Goal: Register for event/course

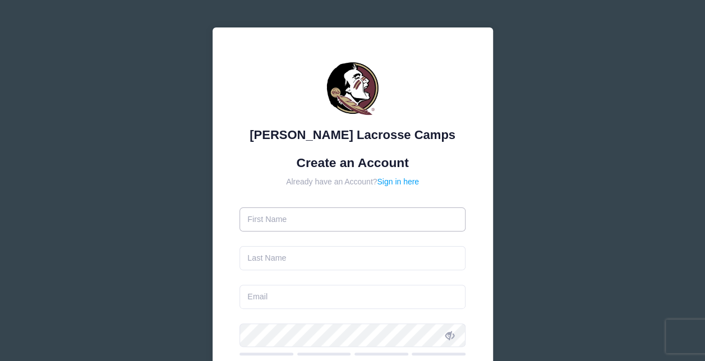
click at [377, 216] on input "text" at bounding box center [353, 220] width 226 height 24
click at [452, 216] on input "text" at bounding box center [353, 220] width 226 height 24
type input "Cheyenne"
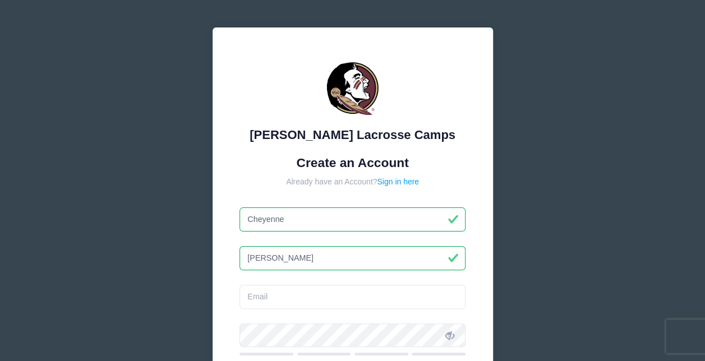
type input "[PERSON_NAME]"
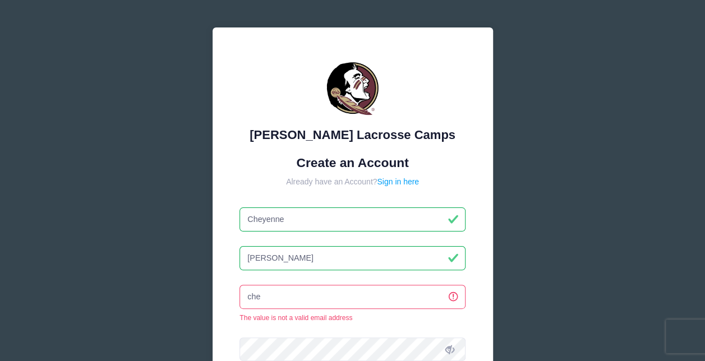
type input "[EMAIL_ADDRESS][DOMAIN_NAME]"
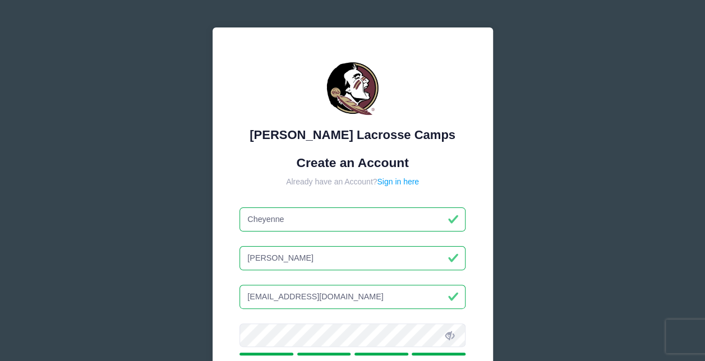
click at [454, 336] on icon at bounding box center [450, 336] width 9 height 9
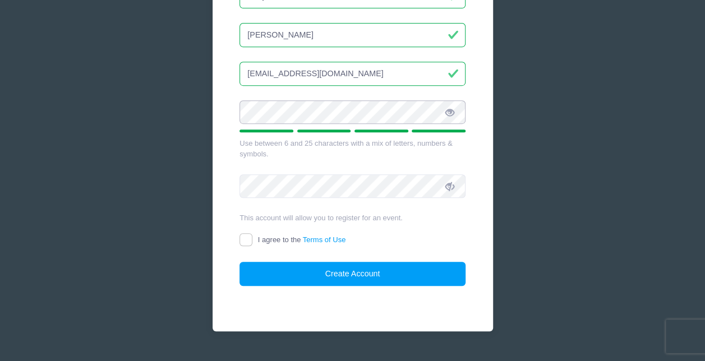
scroll to position [224, 0]
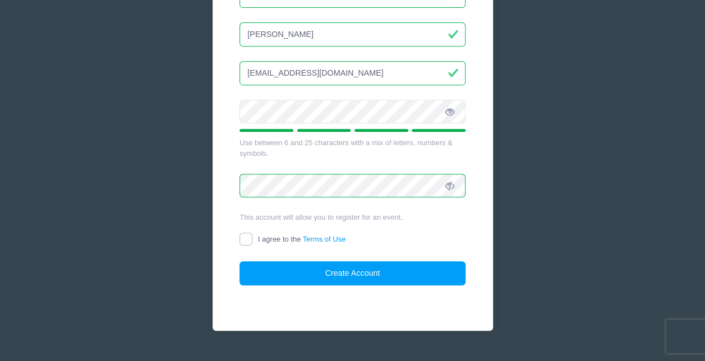
click at [246, 238] on input "I agree to the Terms of Use" at bounding box center [246, 239] width 13 height 13
checkbox input "true"
click at [305, 286] on div "[PERSON_NAME] Lacrosse Camps Create an Account Already have an Account? Sign in…" at bounding box center [353, 68] width 281 height 528
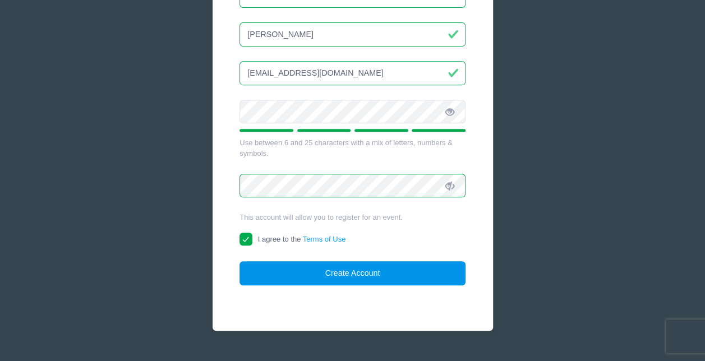
click at [305, 276] on button "Create Account" at bounding box center [353, 274] width 226 height 24
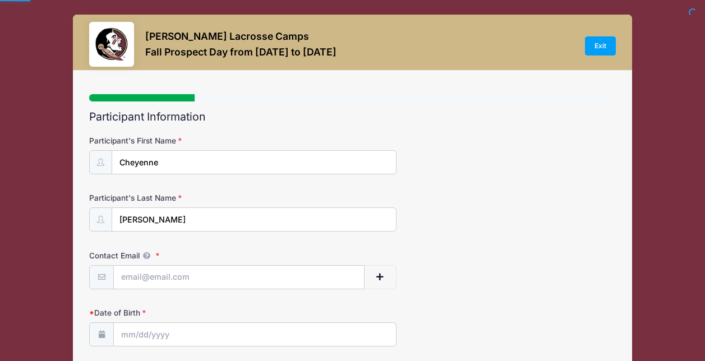
select select
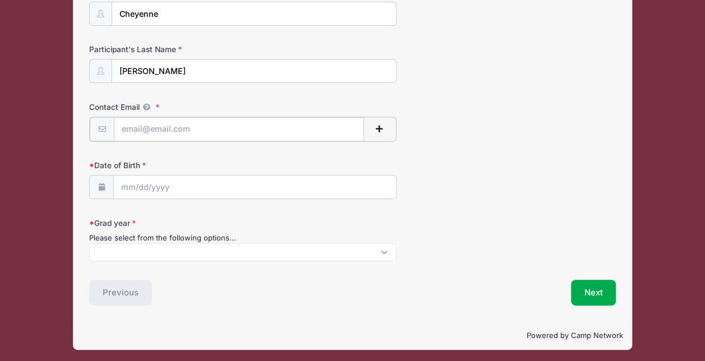
click at [260, 125] on input "Contact Email" at bounding box center [239, 129] width 250 height 24
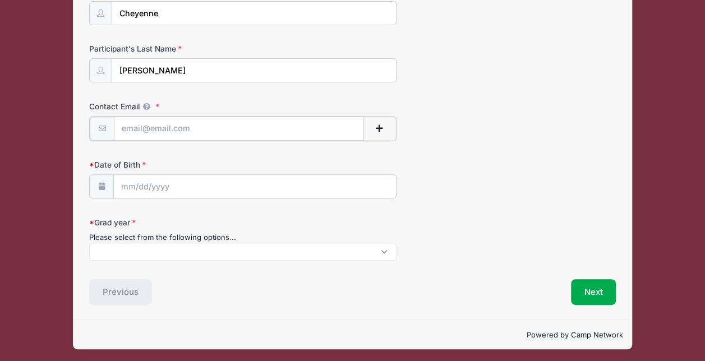
click at [242, 131] on input "Contact Email" at bounding box center [239, 129] width 250 height 24
type input "[EMAIL_ADDRESS][DOMAIN_NAME]"
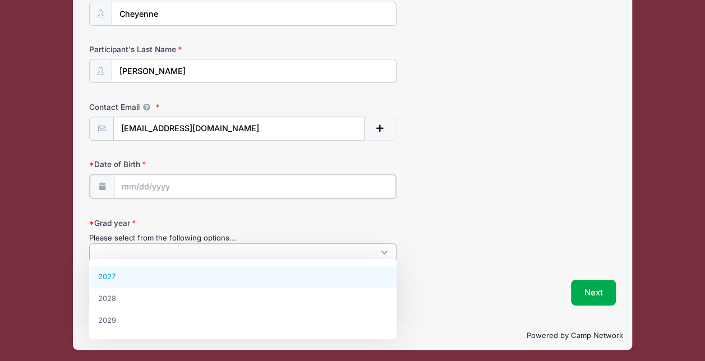
click at [208, 181] on input "Date of Birth" at bounding box center [255, 187] width 282 height 24
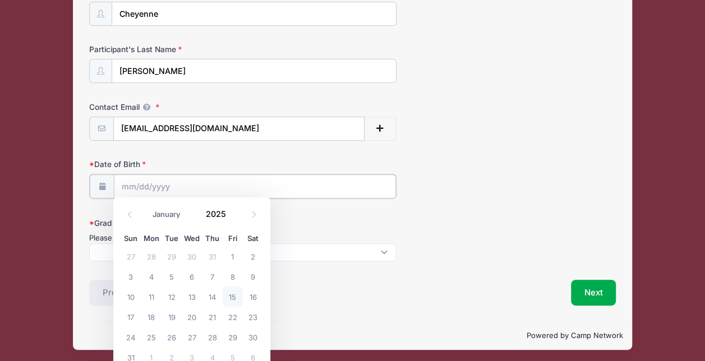
scroll to position [149, 0]
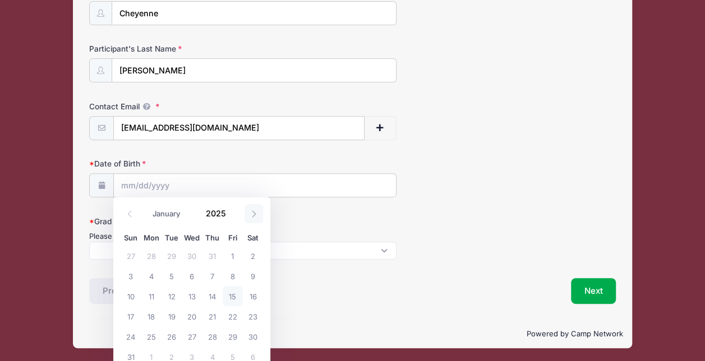
click at [250, 214] on icon at bounding box center [253, 213] width 7 height 7
select select "11"
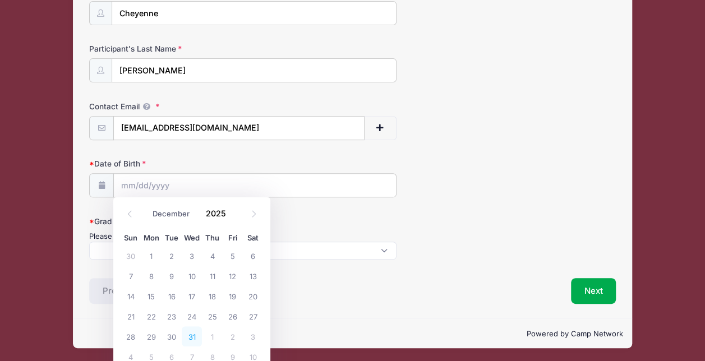
click at [198, 334] on span "31" at bounding box center [192, 337] width 20 height 20
type input "12/31/2025"
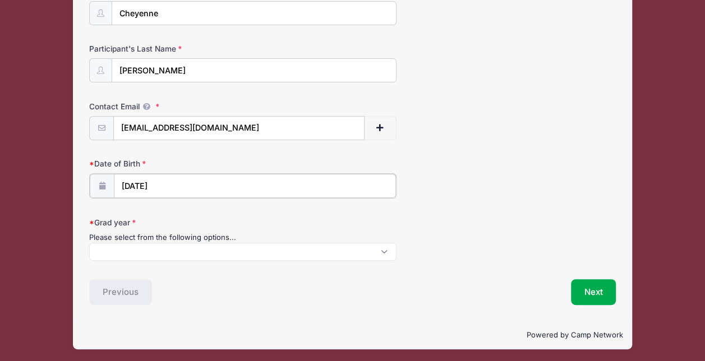
click at [201, 186] on input "12/31/2025" at bounding box center [255, 186] width 282 height 24
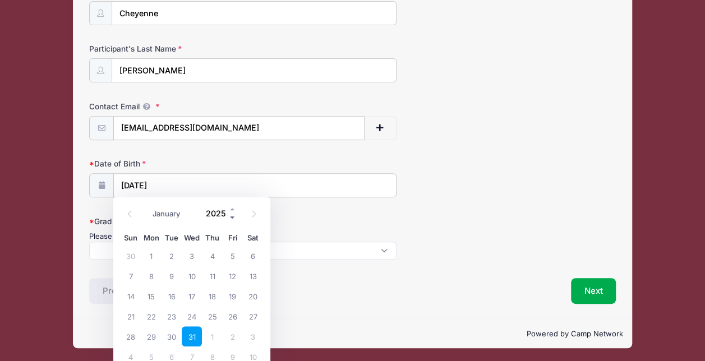
click at [233, 218] on span at bounding box center [233, 217] width 8 height 8
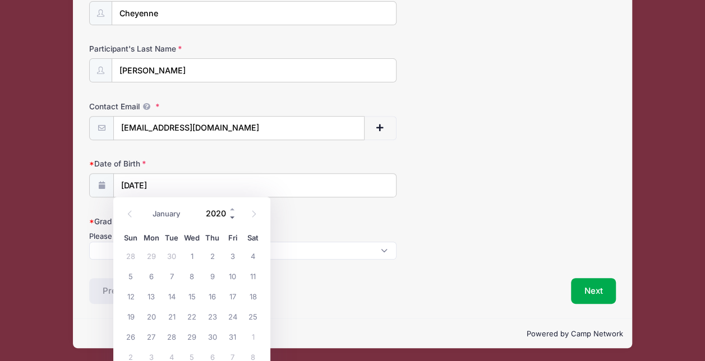
click at [233, 218] on span at bounding box center [233, 217] width 8 height 8
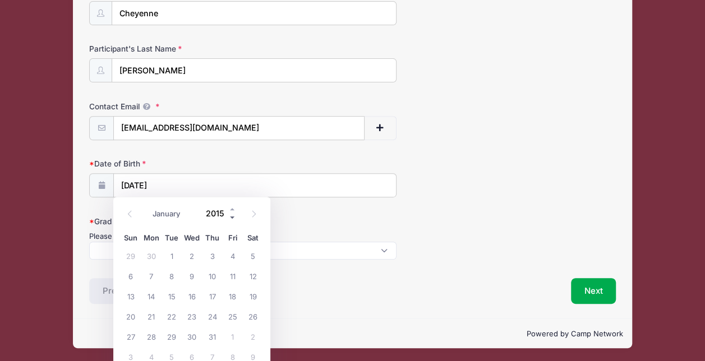
click at [233, 218] on span at bounding box center [233, 217] width 8 height 8
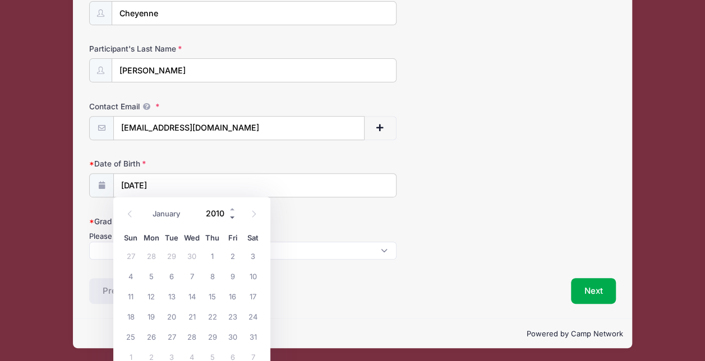
click at [233, 218] on span at bounding box center [233, 217] width 8 height 8
type input "2008"
click at [221, 218] on input "2008" at bounding box center [218, 213] width 36 height 17
click at [192, 340] on span "31" at bounding box center [192, 337] width 20 height 20
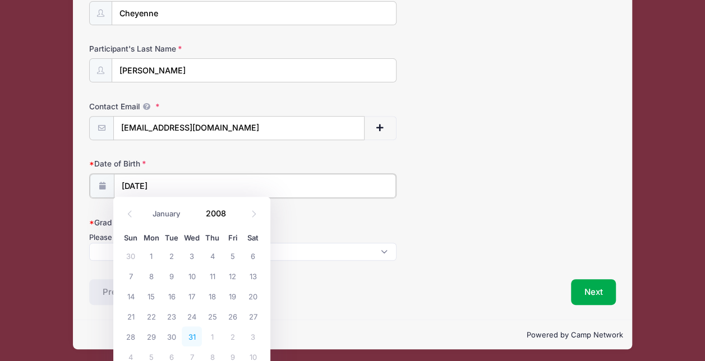
type input "12/31/2008"
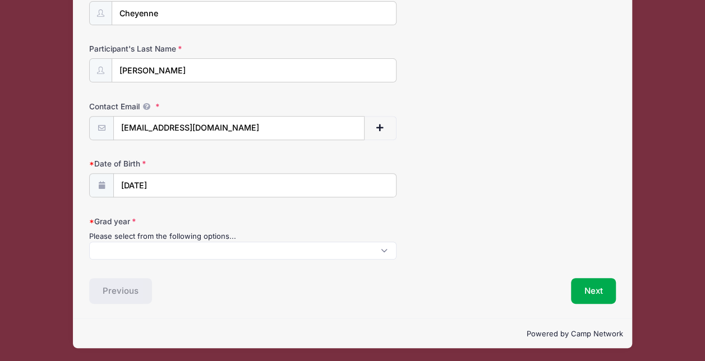
click at [180, 249] on span at bounding box center [243, 251] width 308 height 18
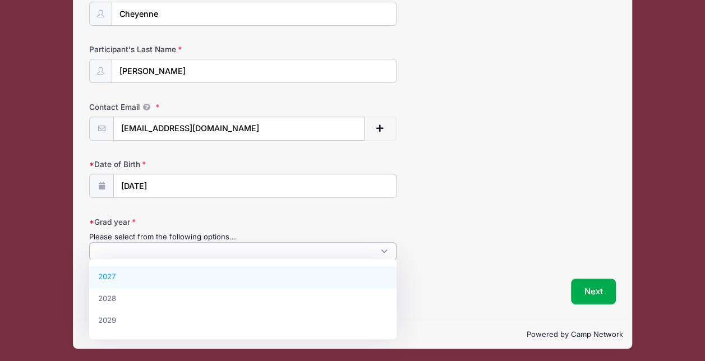
select select "2027"
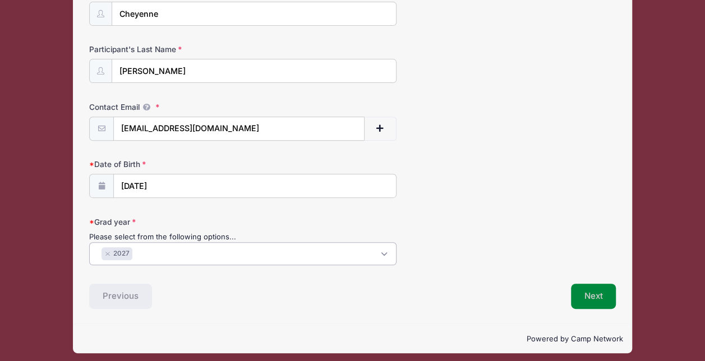
click at [595, 296] on button "Next" at bounding box center [593, 297] width 45 height 26
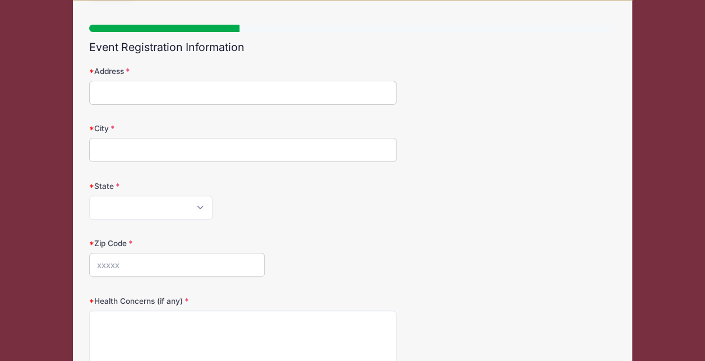
scroll to position [0, 0]
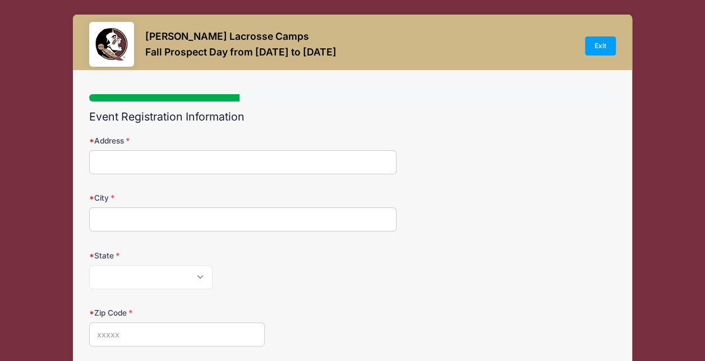
click at [321, 171] on input "Address" at bounding box center [243, 162] width 308 height 24
type input "335 N HICKORY ST, MASSAPEQUA, NY 11758-2702"
type input "N Massapequa"
select select "NY"
type input "11758"
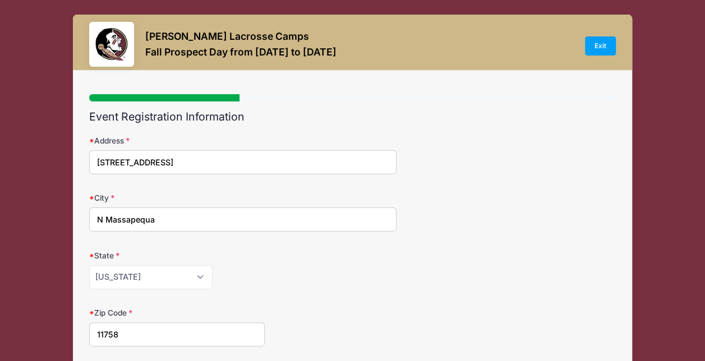
drag, startPoint x: 169, startPoint y: 163, endPoint x: 330, endPoint y: 144, distance: 161.7
click at [330, 144] on div "Address 335 N HICKORY ST, MASSAPEQUA, NY 11758-2702" at bounding box center [352, 154] width 527 height 39
type input "335 N HICKORY ST"
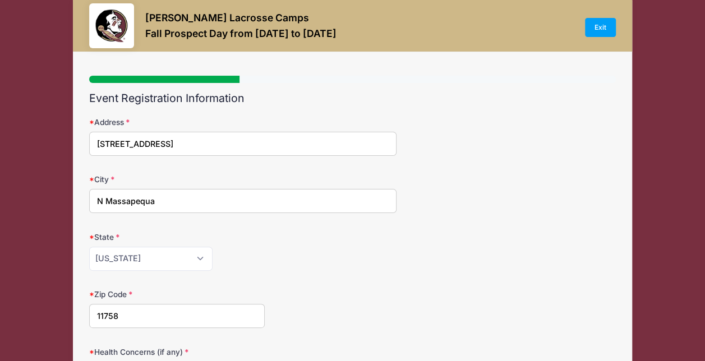
click at [359, 246] on div "State Alabama Alaska American Samoa Arizona Arkansas Armed Forces Africa Armed …" at bounding box center [352, 251] width 527 height 39
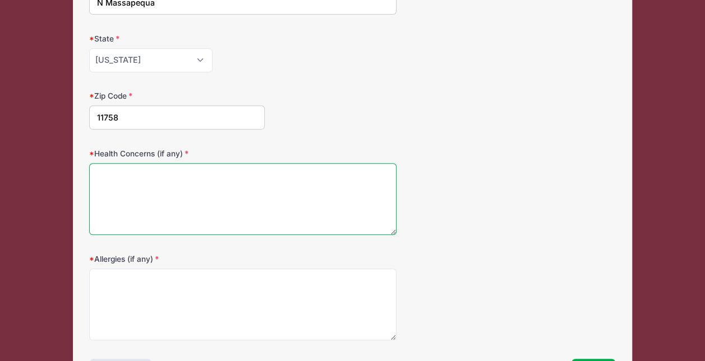
click at [309, 197] on textarea "Health Concerns (if any)" at bounding box center [243, 199] width 308 height 72
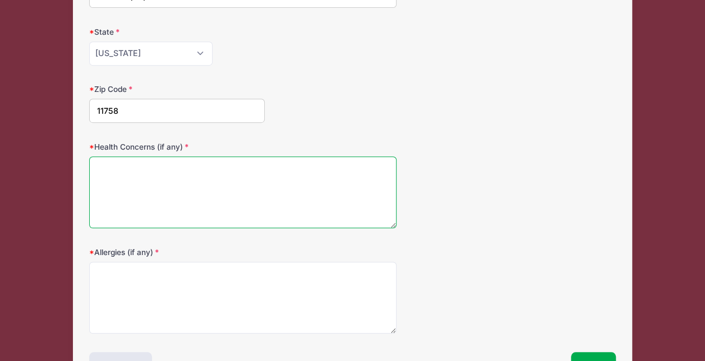
scroll to position [224, 0]
type textarea "None"
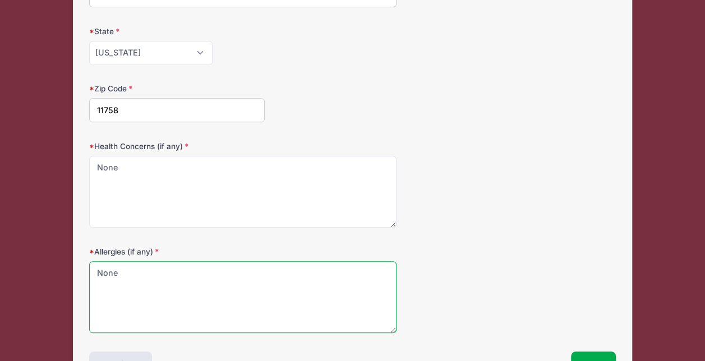
type textarea "None"
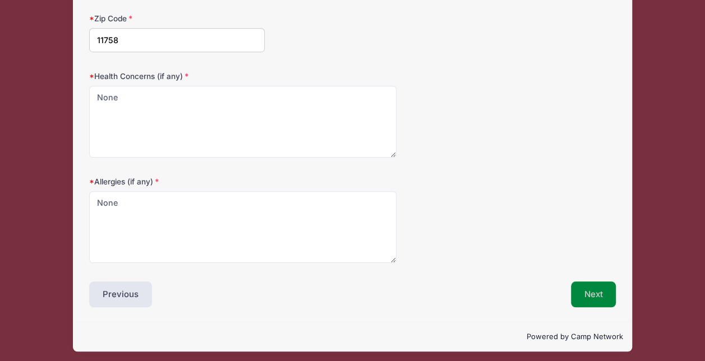
scroll to position [297, 0]
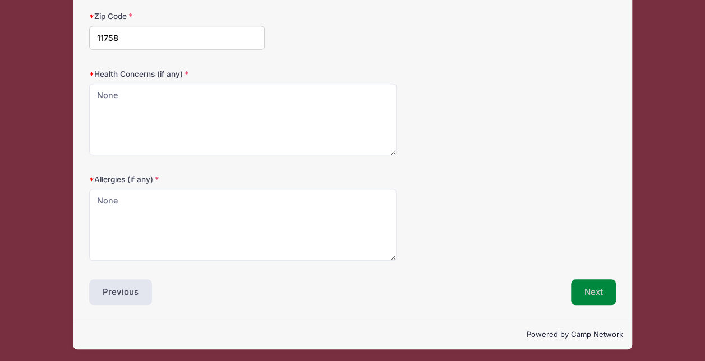
click at [585, 294] on button "Next" at bounding box center [593, 292] width 45 height 26
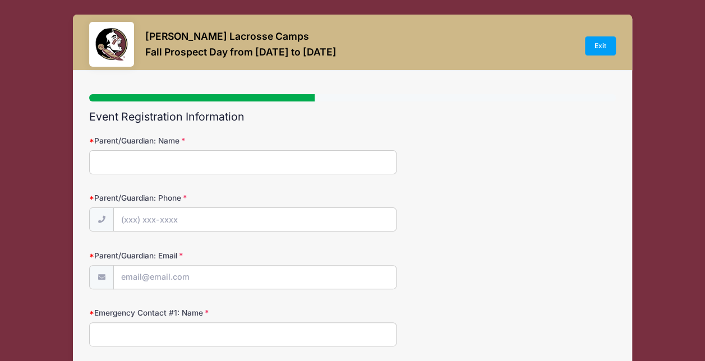
scroll to position [0, 0]
click at [258, 162] on input "Parent/Guardian: Name" at bounding box center [243, 162] width 308 height 24
type input "Tracy Scala"
type input "(917) 825-0037"
type input "tracyscala@msn.com"
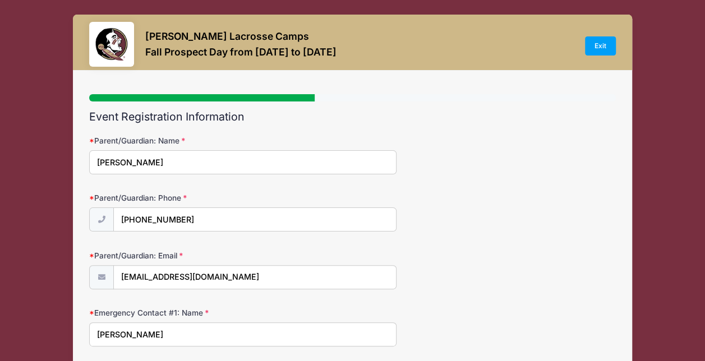
type input "Tracy Scala"
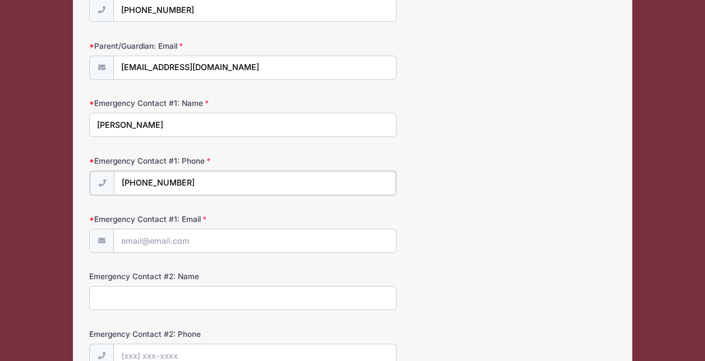
type input "(917) 825-0037"
type input "M"
type input "tracyscala@msn.com"
type input "Michael Montagna"
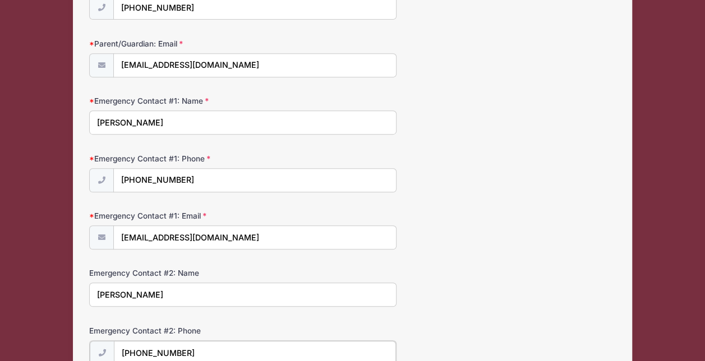
type input "(516) 233-5414"
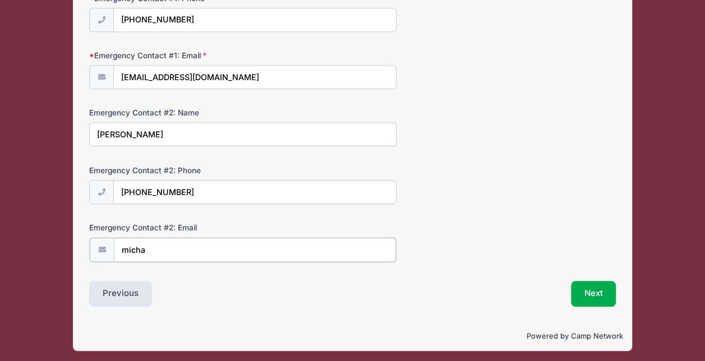
type input "michaelmontagna@hotmail.com"
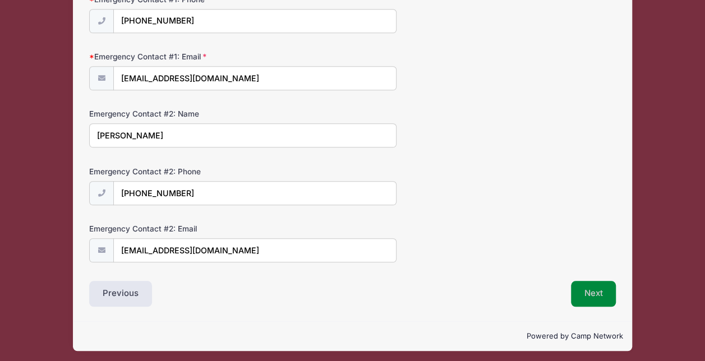
click at [599, 297] on button "Next" at bounding box center [593, 294] width 45 height 26
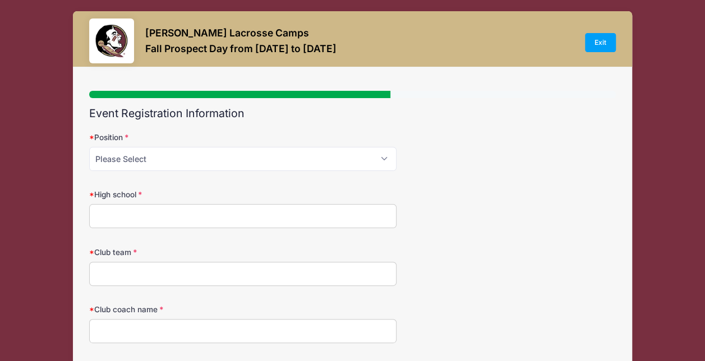
scroll to position [0, 0]
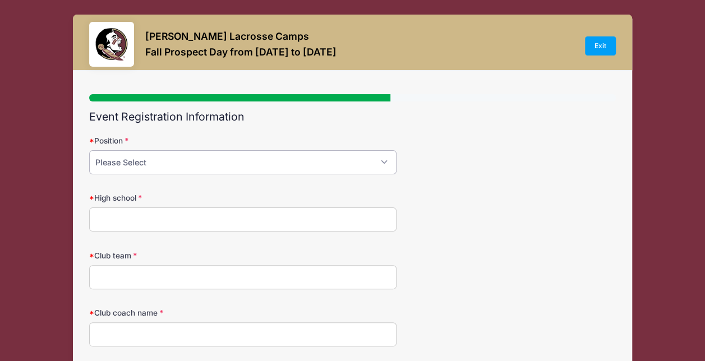
click at [241, 167] on select "Please Select Attack Midfield Defense Goalie" at bounding box center [243, 162] width 308 height 24
select select "Goalie"
click at [89, 150] on select "Please Select Attack Midfield Defense Goalie" at bounding box center [243, 162] width 308 height 24
click at [195, 215] on input "High school" at bounding box center [243, 220] width 308 height 24
type input "Plainedge High School"
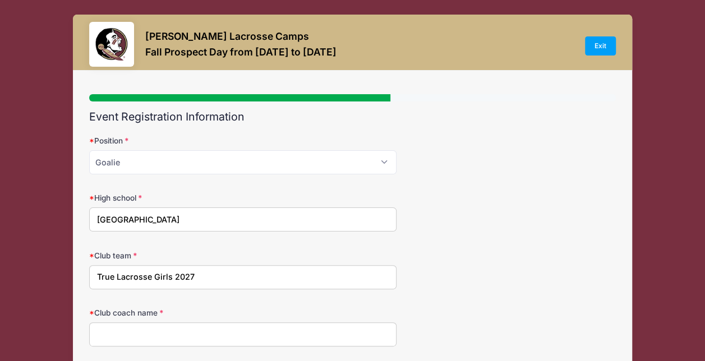
type input "True Lacrosse Girls 2027"
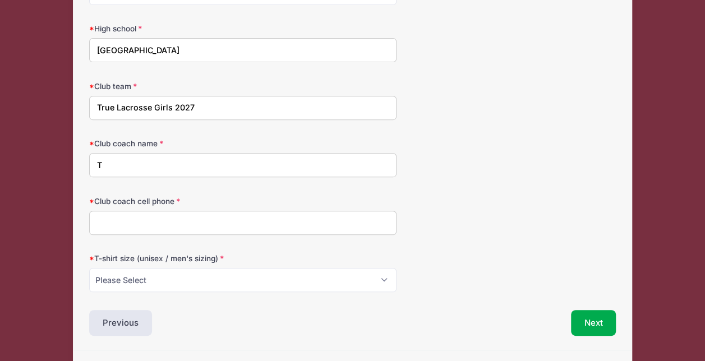
scroll to position [170, 0]
type input "Tom Campolattano"
click at [98, 218] on input "5168515992" at bounding box center [243, 222] width 308 height 24
type input "(516) 851-5992"
click at [163, 280] on select "Please Select Small Medium Large XL" at bounding box center [243, 280] width 308 height 24
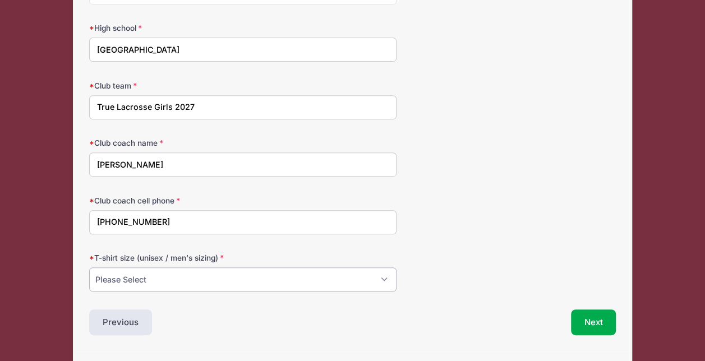
select select "Small"
click at [89, 268] on select "Please Select Small Medium Large XL" at bounding box center [243, 280] width 308 height 24
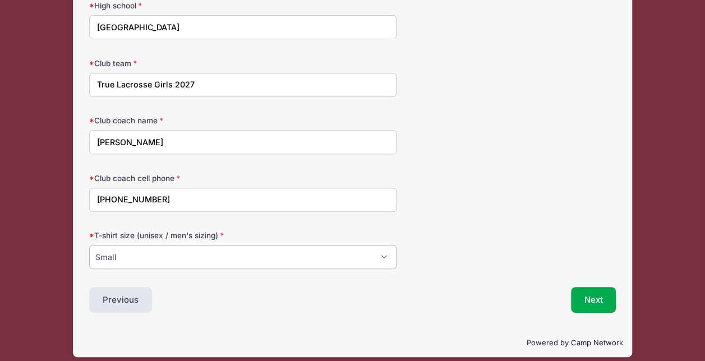
scroll to position [200, 0]
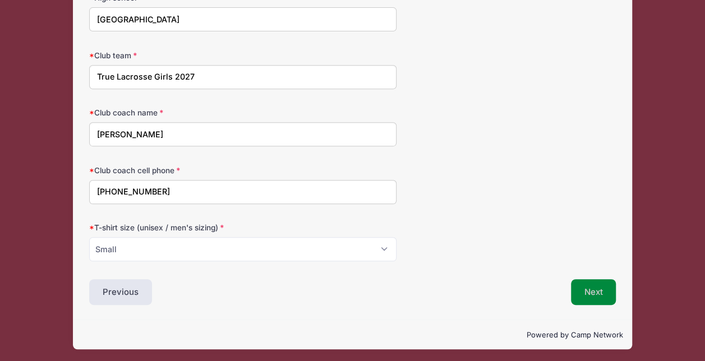
click at [598, 288] on button "Next" at bounding box center [593, 292] width 45 height 26
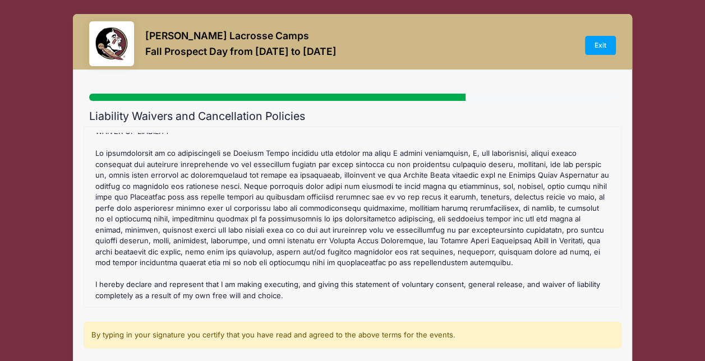
scroll to position [214, 0]
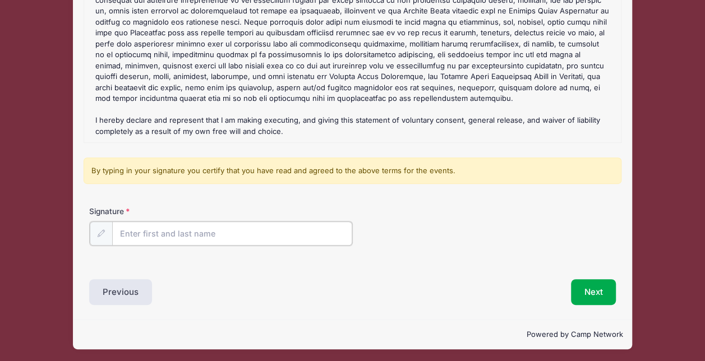
click at [281, 236] on input "Signature" at bounding box center [232, 234] width 240 height 24
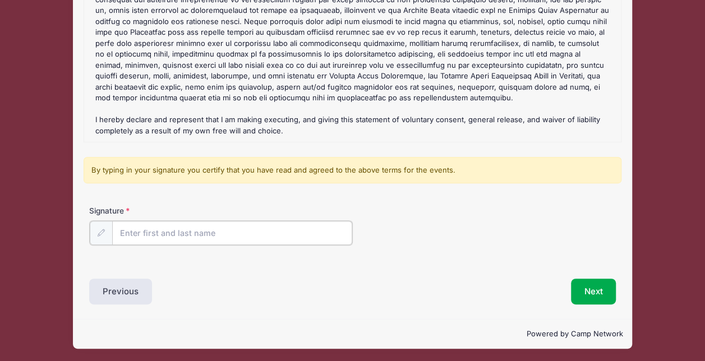
click at [270, 229] on input "Signature" at bounding box center [232, 233] width 240 height 24
type input "Cheyenne Montagna"
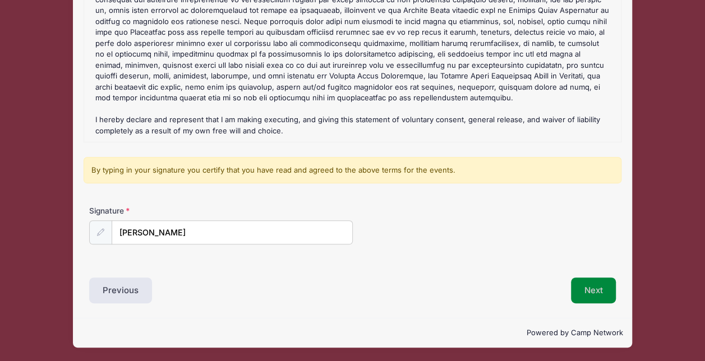
click at [589, 290] on button "Next" at bounding box center [593, 291] width 45 height 26
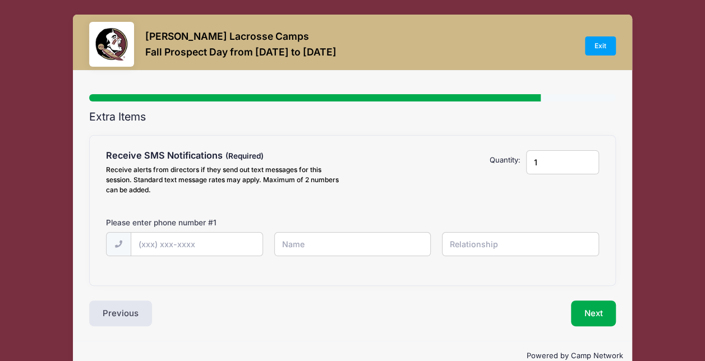
scroll to position [0, 0]
click at [0, 0] on input "text" at bounding box center [0, 0] width 0 height 0
type input "(516)"
